Goal: Task Accomplishment & Management: Manage account settings

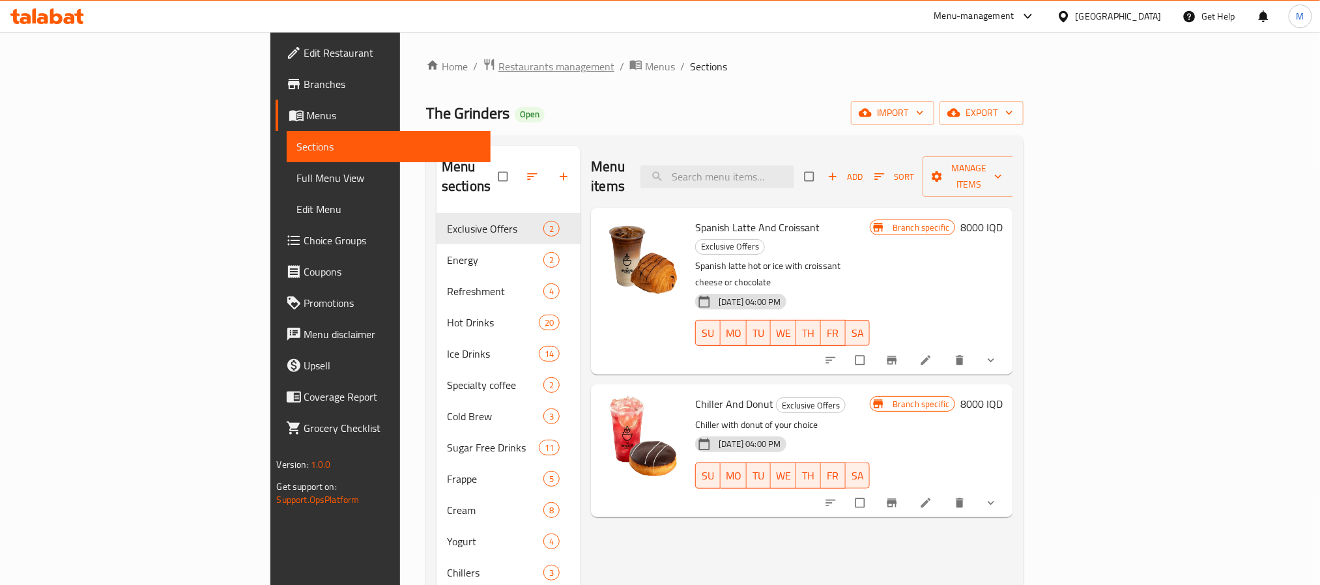
click at [499, 70] on span "Restaurants management" at bounding box center [557, 67] width 116 height 16
click at [899, 497] on icon "Branch-specific-item" at bounding box center [892, 503] width 13 height 13
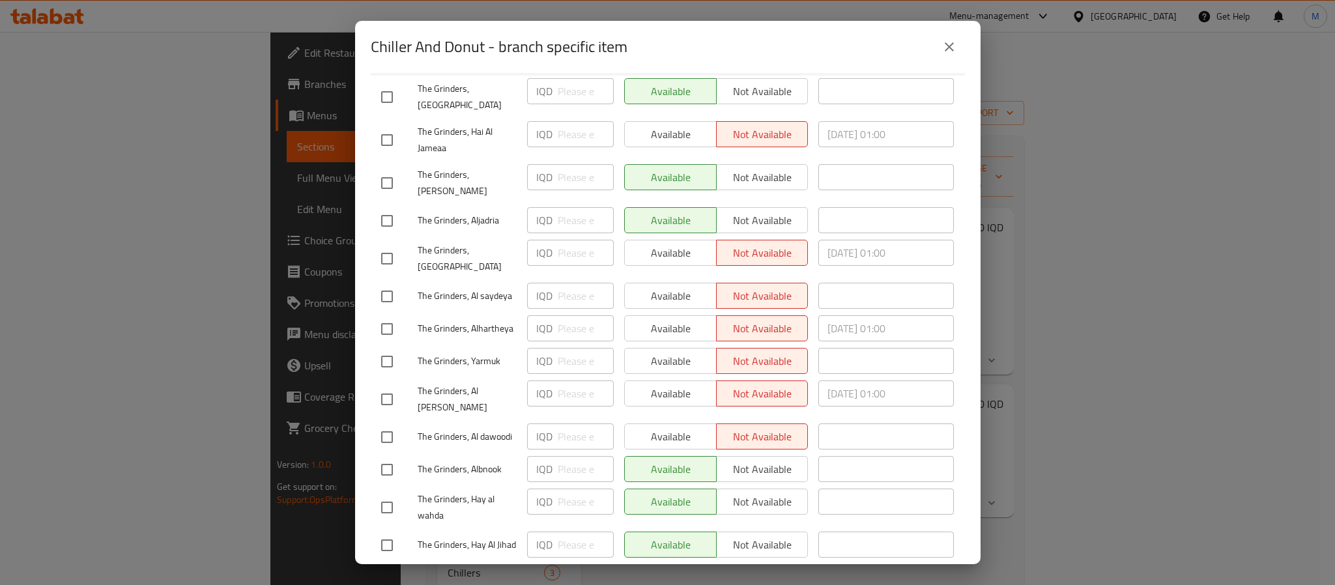
scroll to position [286, 0]
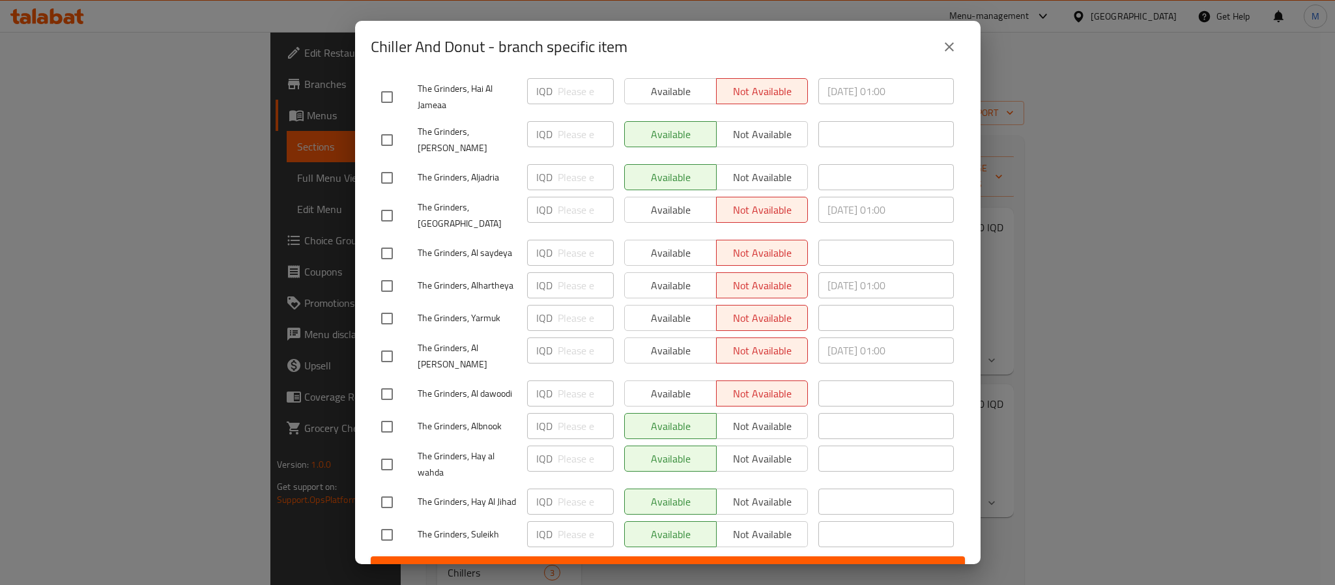
click at [948, 49] on icon "close" at bounding box center [950, 47] width 16 height 16
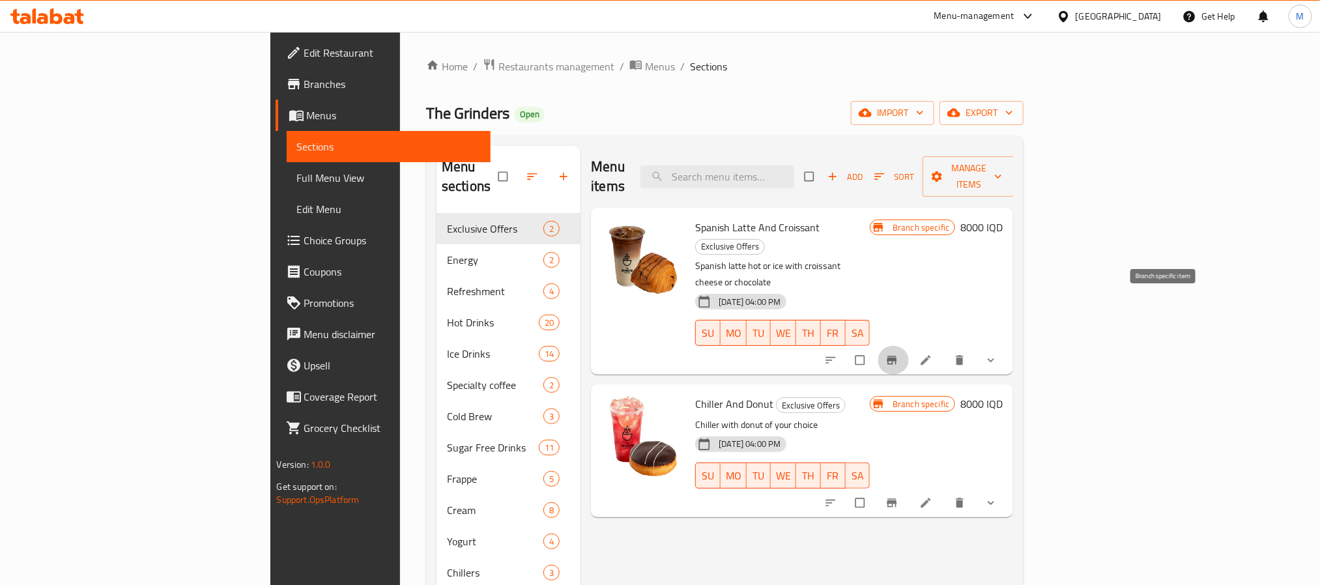
click at [899, 354] on icon "Branch-specific-item" at bounding box center [892, 360] width 13 height 13
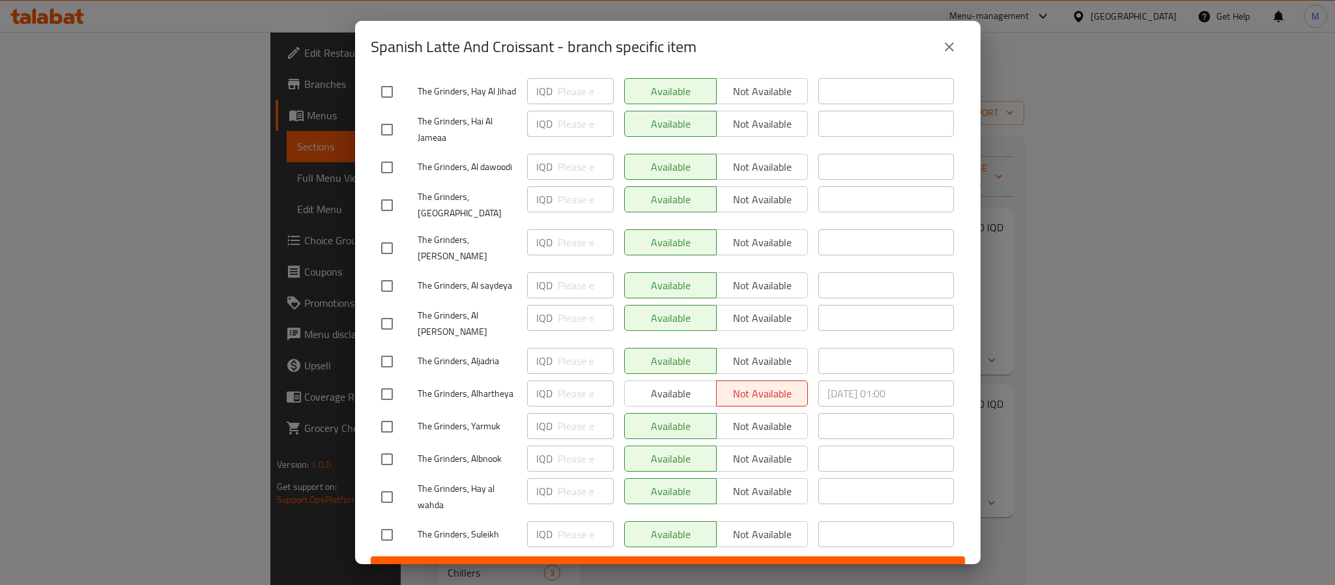
click at [948, 39] on icon "close" at bounding box center [950, 47] width 16 height 16
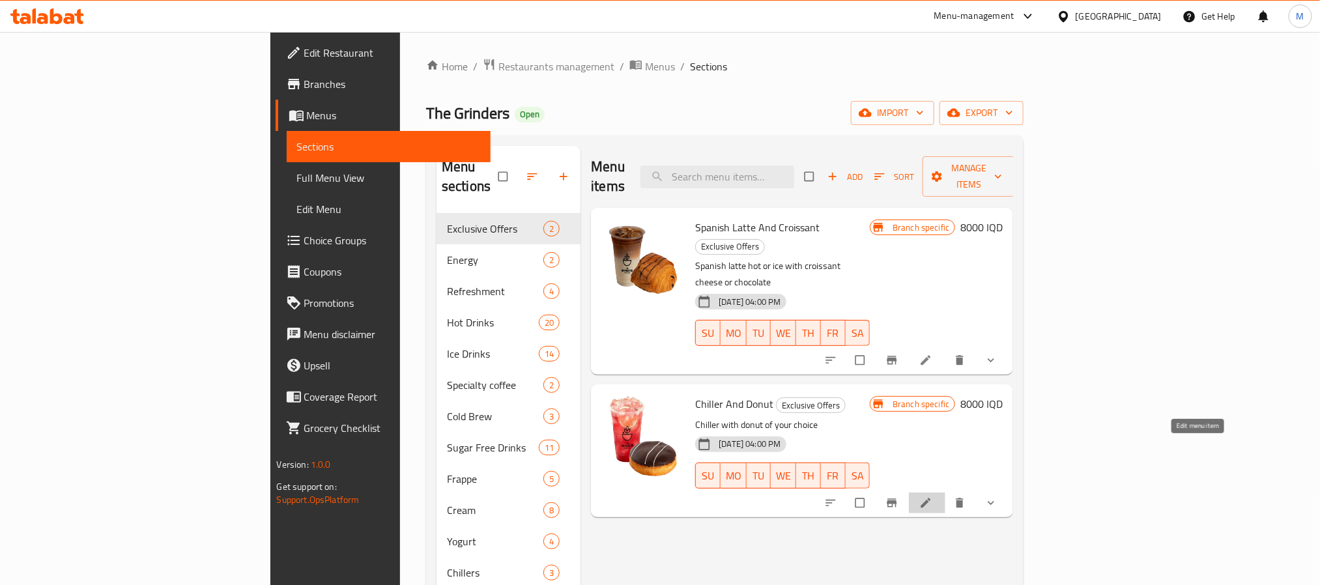
click at [933, 497] on icon at bounding box center [926, 503] width 13 height 13
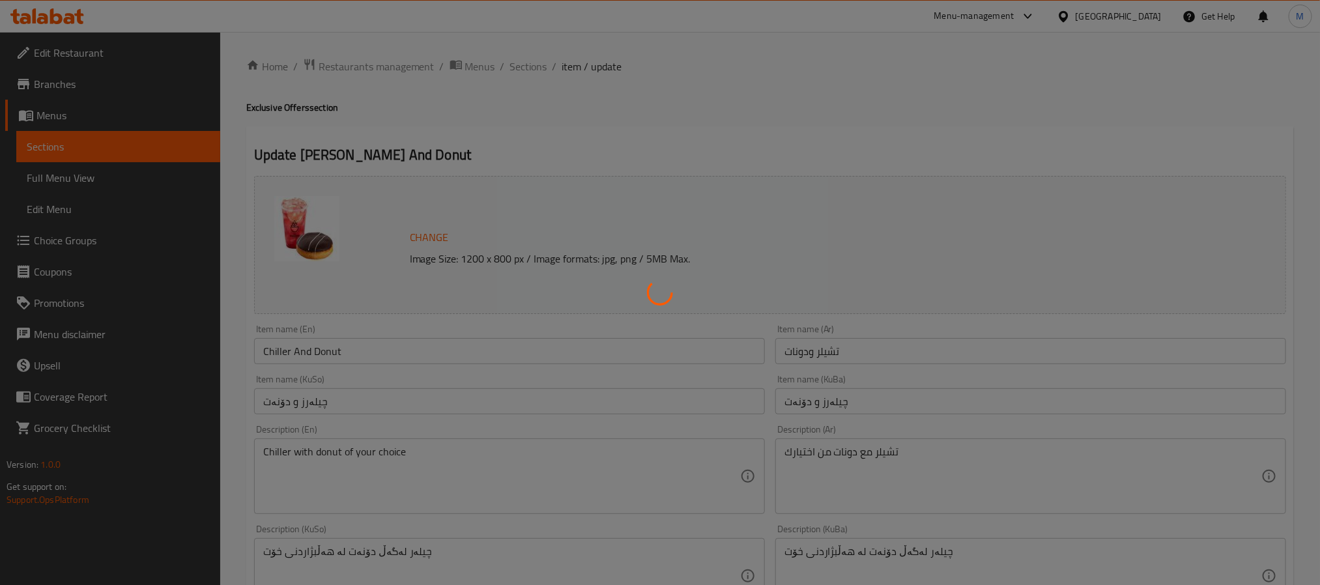
type input "إختيارك من التشيلر:"
type input "هەڵبژاردنت لە چیلەر:"
type input "1"
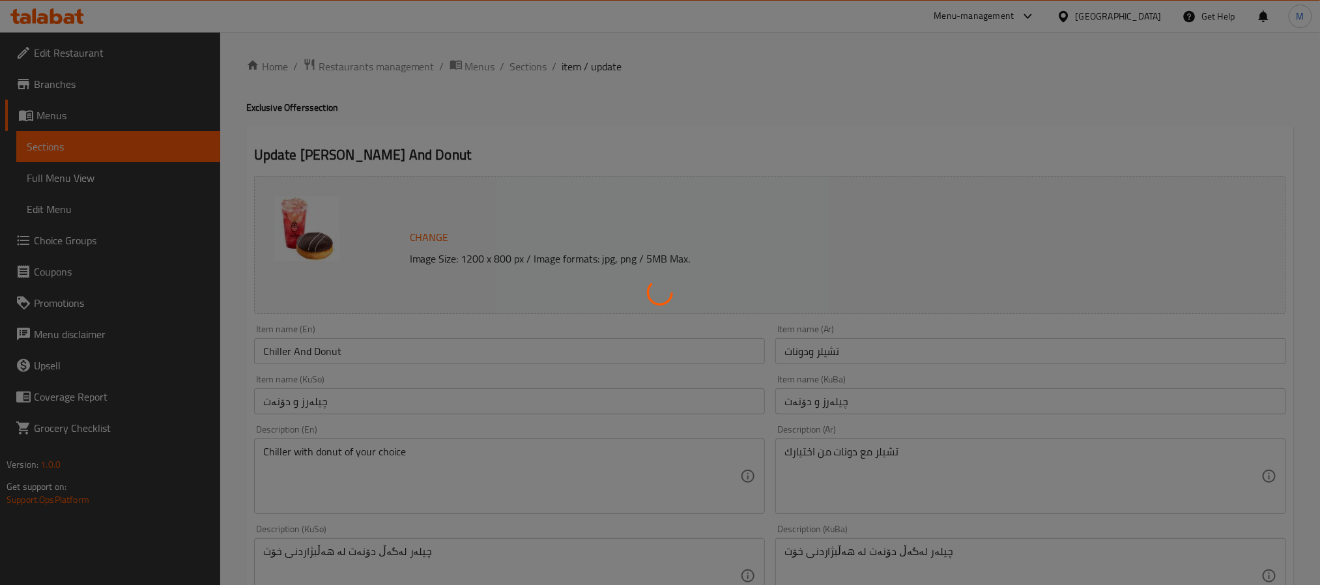
type input "إختيارك من الدونات:"
type input "هەڵبژاردنت لە دۆنەت:"
type input "1"
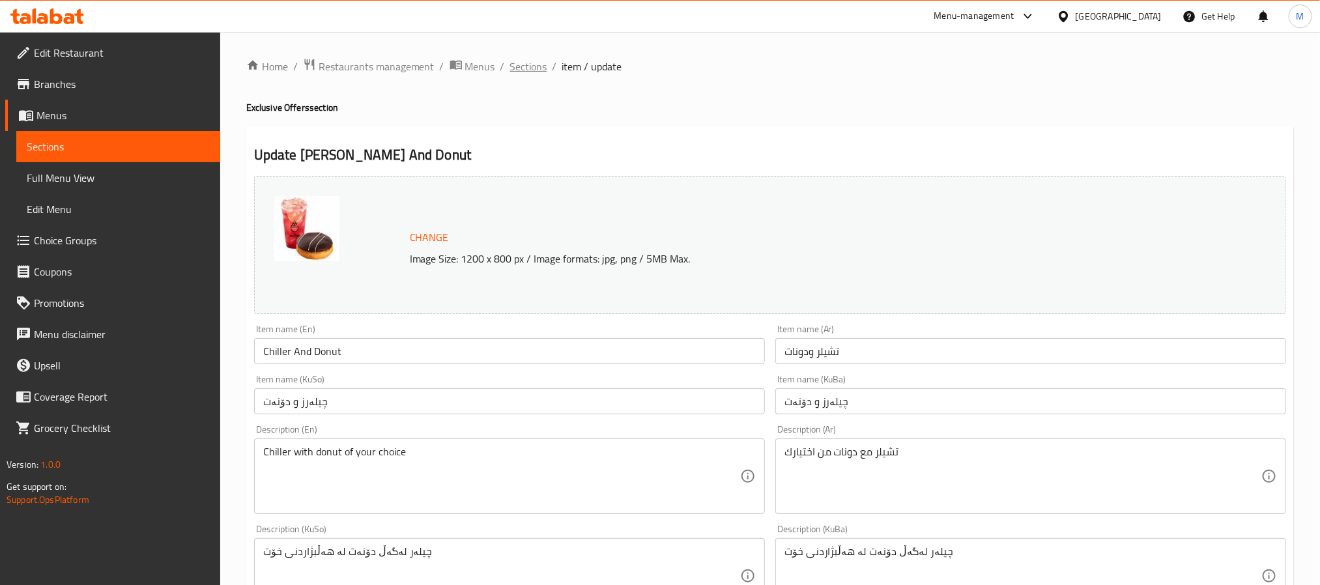
click at [526, 72] on span "Sections" at bounding box center [528, 67] width 37 height 16
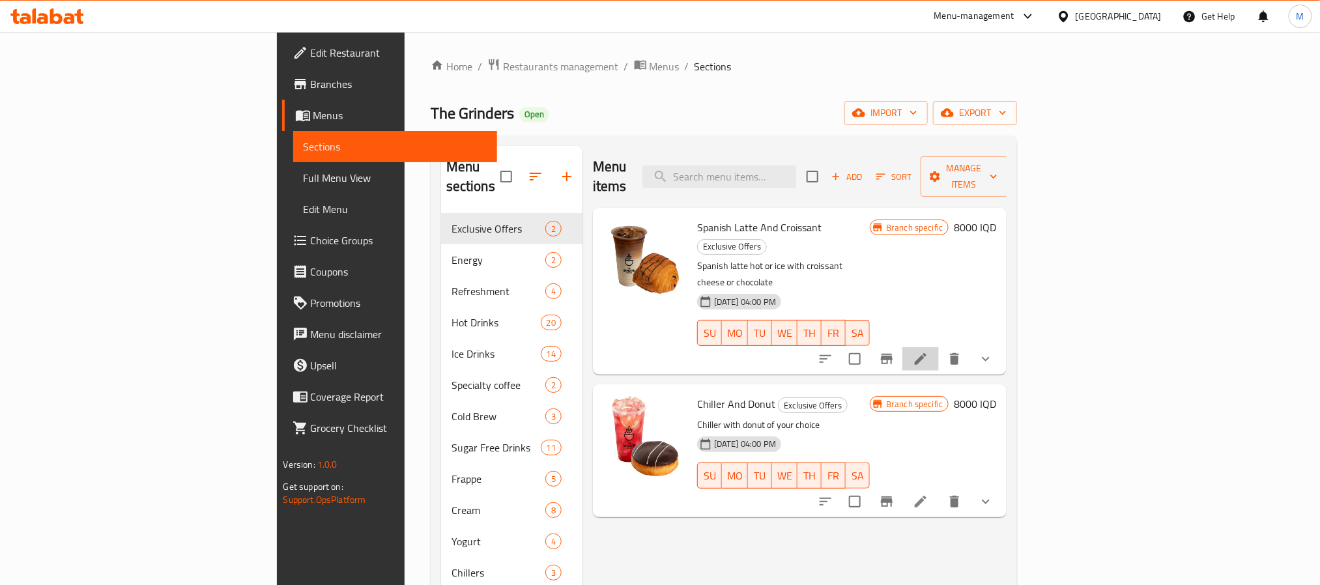
click at [929, 351] on icon at bounding box center [921, 359] width 16 height 16
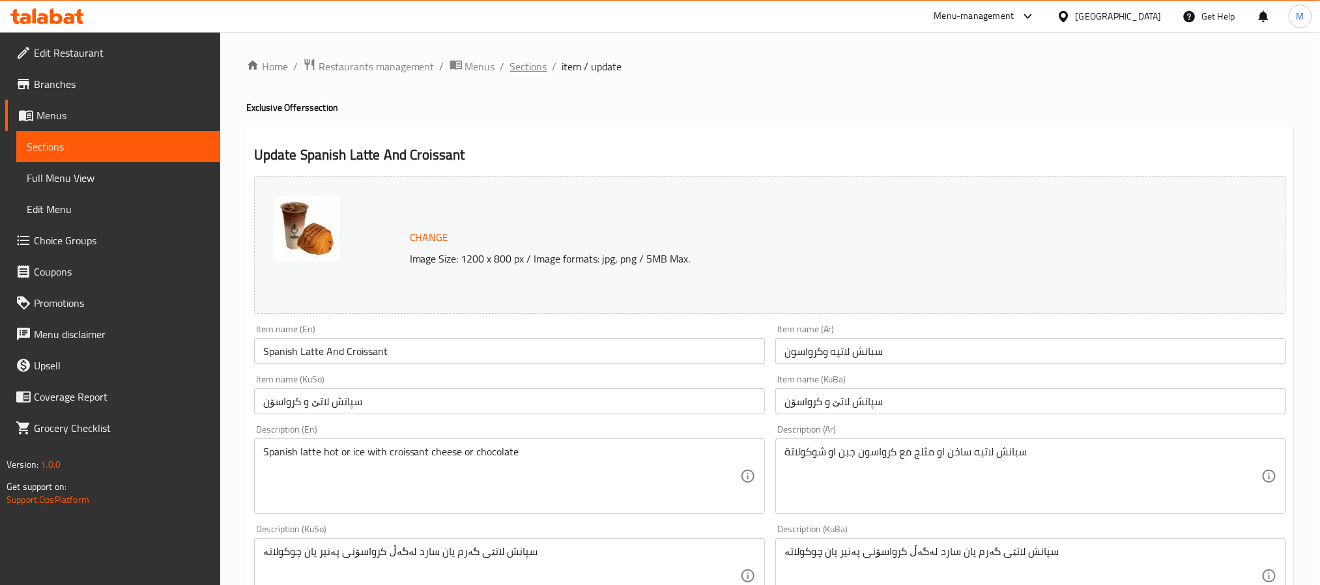
click at [540, 65] on span "Sections" at bounding box center [528, 67] width 37 height 16
